Goal: Task Accomplishment & Management: Manage account settings

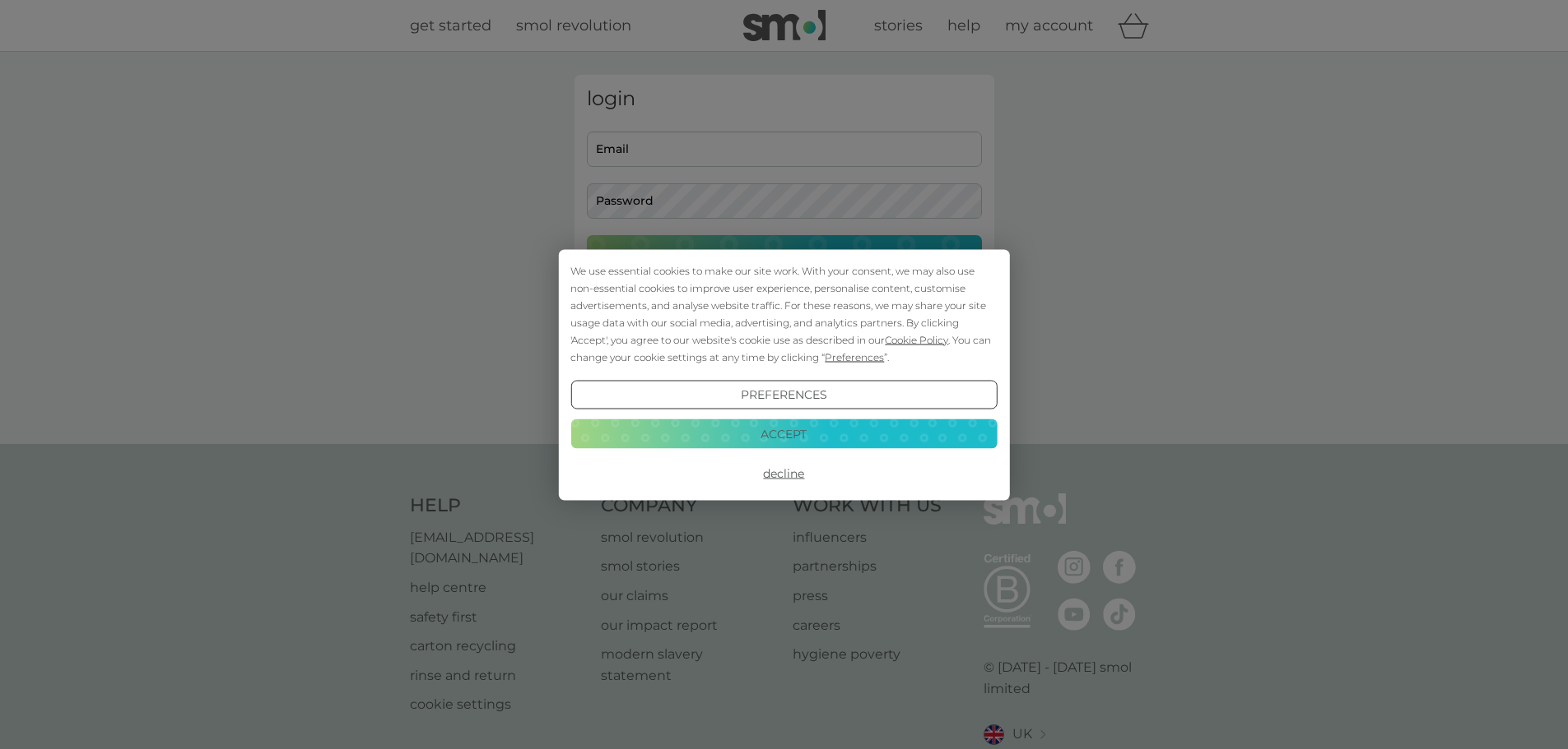
click at [804, 152] on div "We use essential cookies to make our site work. With your consent, we may also …" at bounding box center [784, 374] width 1568 height 749
click at [781, 476] on button "Decline" at bounding box center [784, 473] width 427 height 29
click at [781, 474] on button "Decline" at bounding box center [784, 473] width 427 height 29
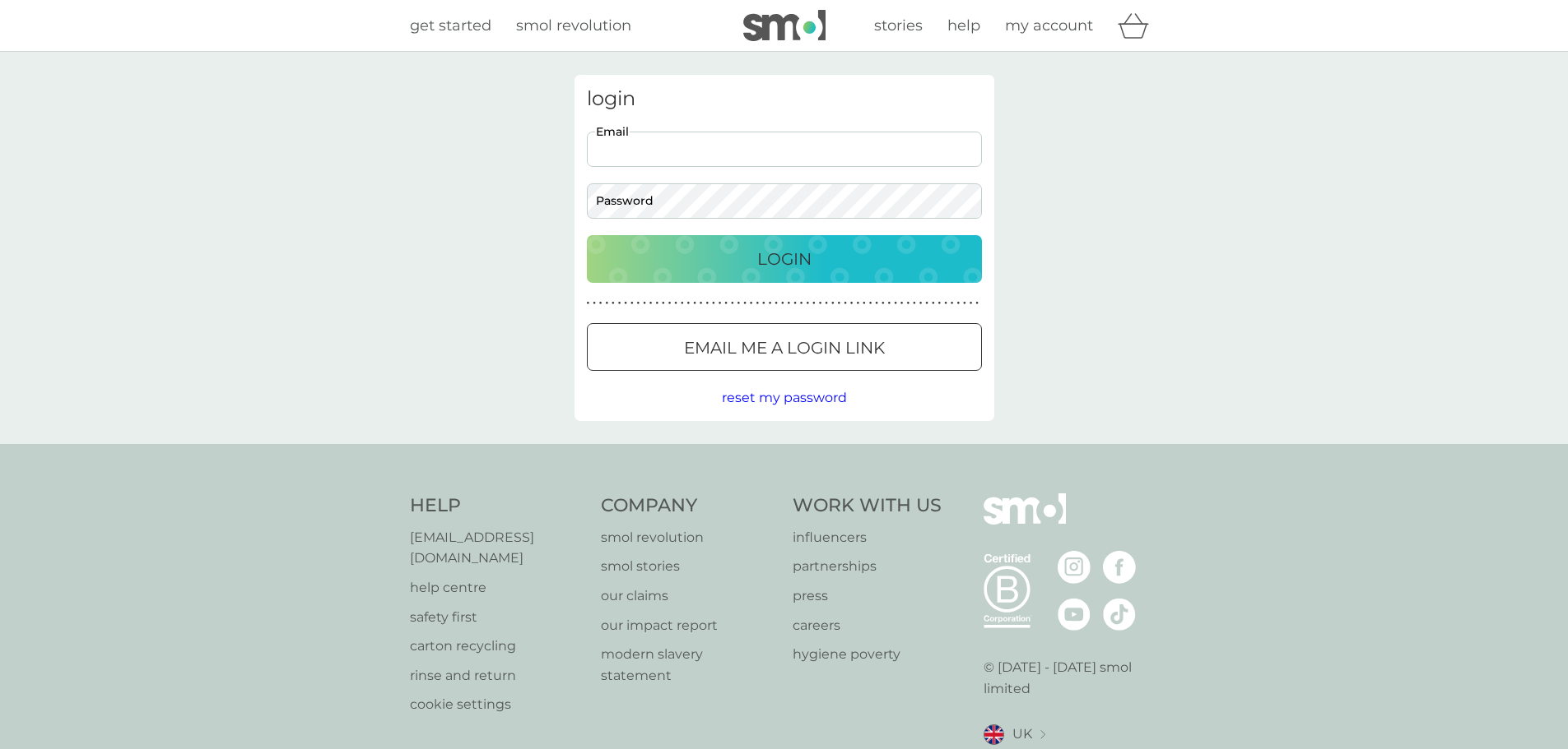
click at [779, 152] on input "Email" at bounding box center [784, 149] width 395 height 35
type input "[EMAIL_ADDRESS][DOMAIN_NAME]"
click at [777, 265] on p "Login" at bounding box center [784, 258] width 54 height 26
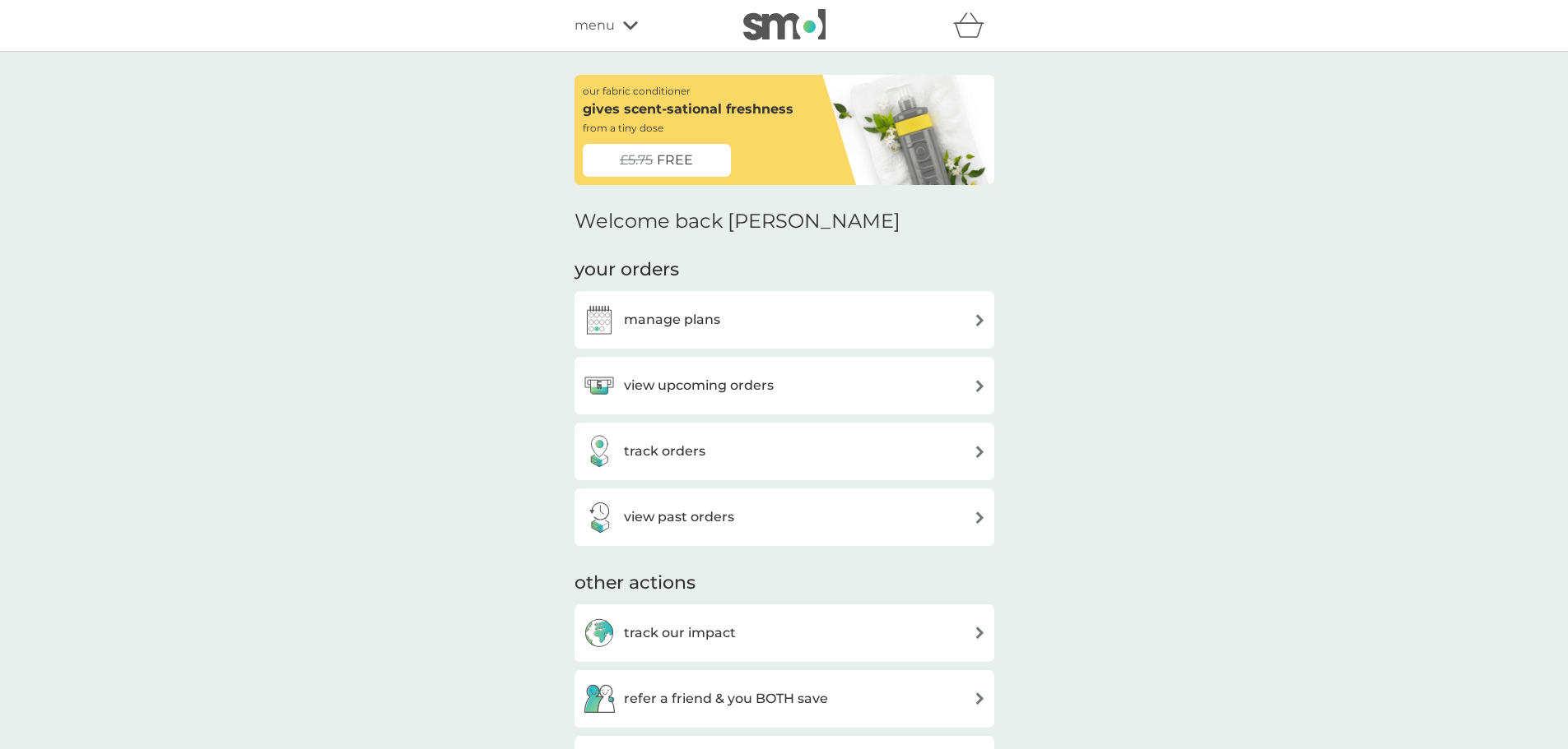
click at [901, 340] on div "manage plans" at bounding box center [784, 320] width 420 height 57
click at [968, 322] on div "manage plans" at bounding box center [784, 320] width 403 height 33
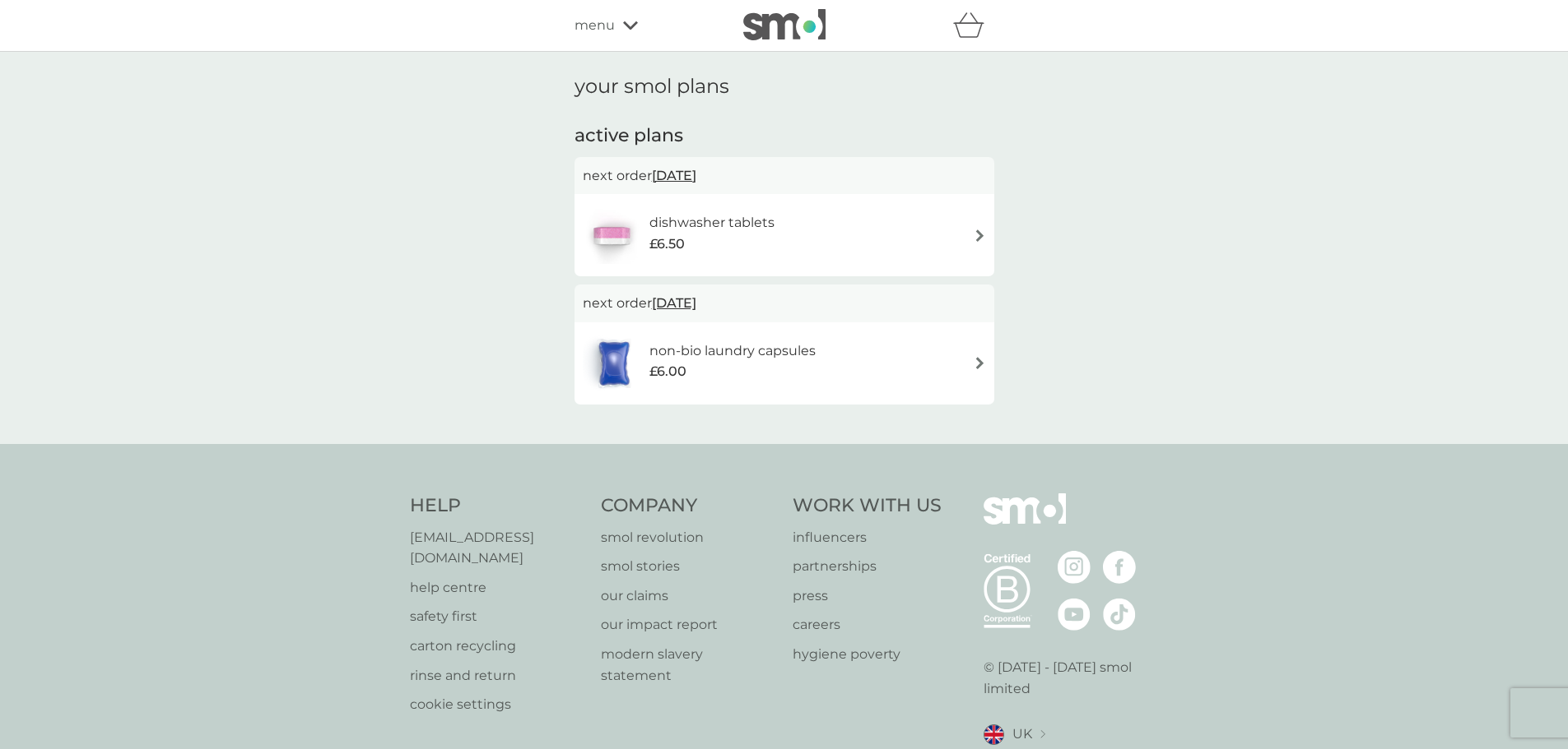
click at [968, 228] on div "dishwasher tablets £6.50" at bounding box center [784, 234] width 403 height 57
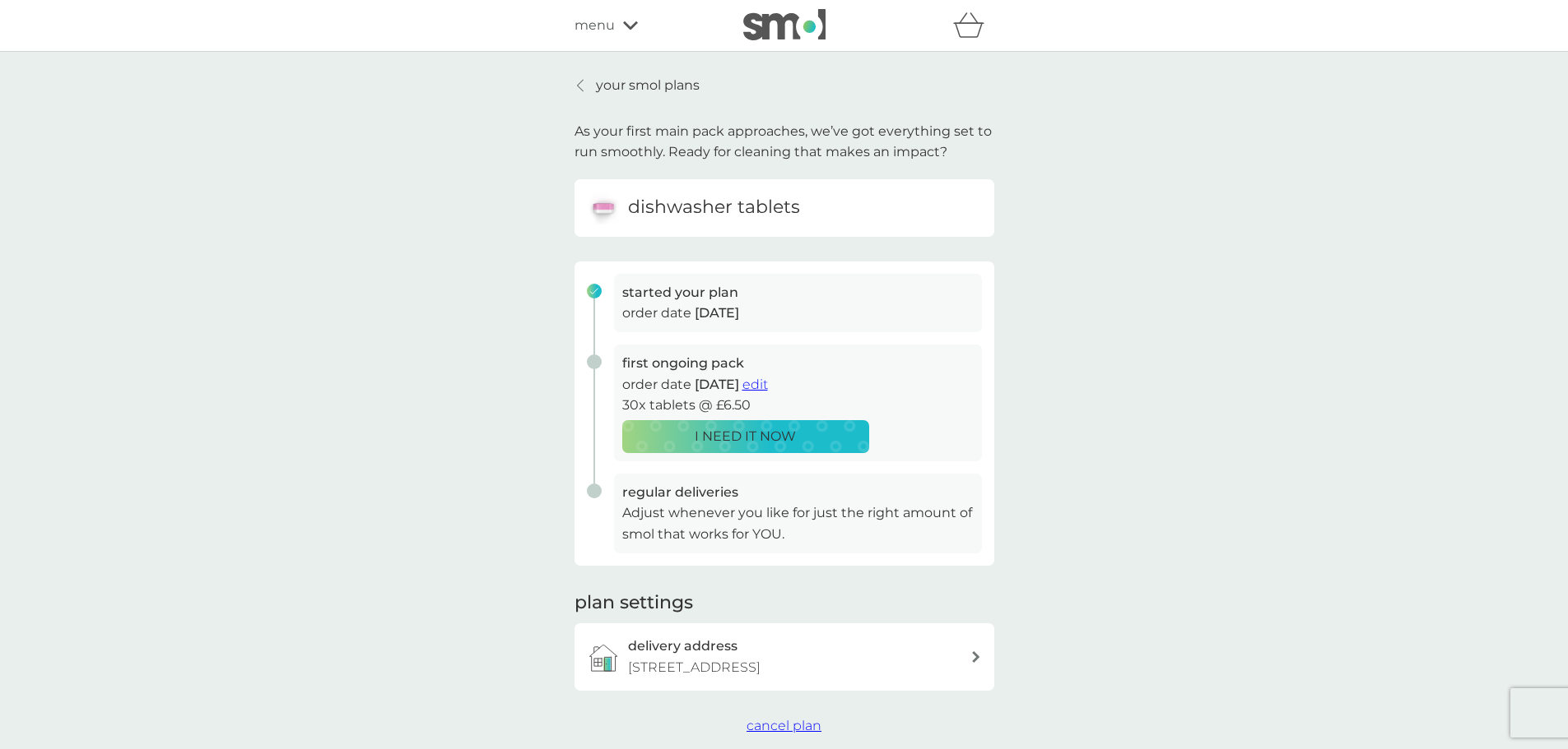
click at [425, 291] on div "your smol plans As your first main pack approaches, we’ve got everything set to…" at bounding box center [784, 405] width 1568 height 707
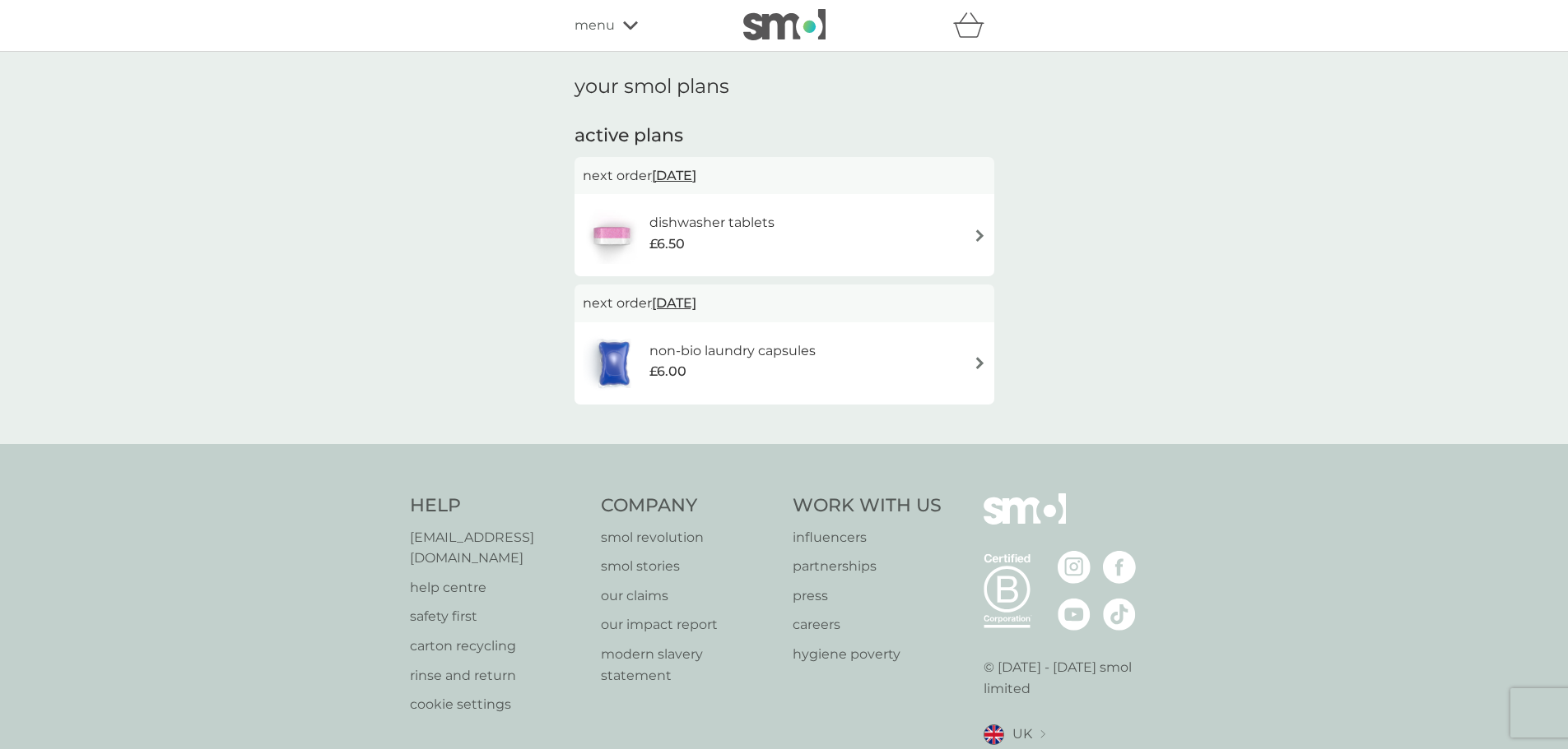
click at [974, 351] on div "non-bio laundry capsules £6.00" at bounding box center [784, 363] width 403 height 57
